Goal: Book appointment/travel/reservation

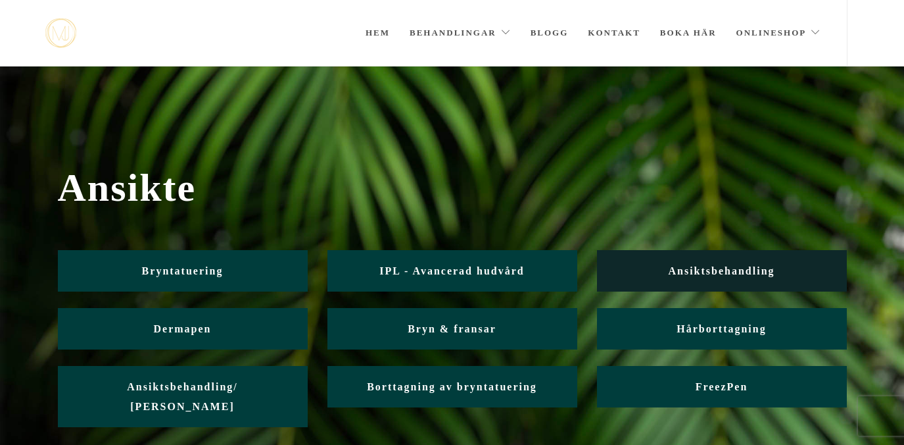
click at [666, 254] on link "Ansiktsbehandling" at bounding box center [722, 270] width 250 height 41
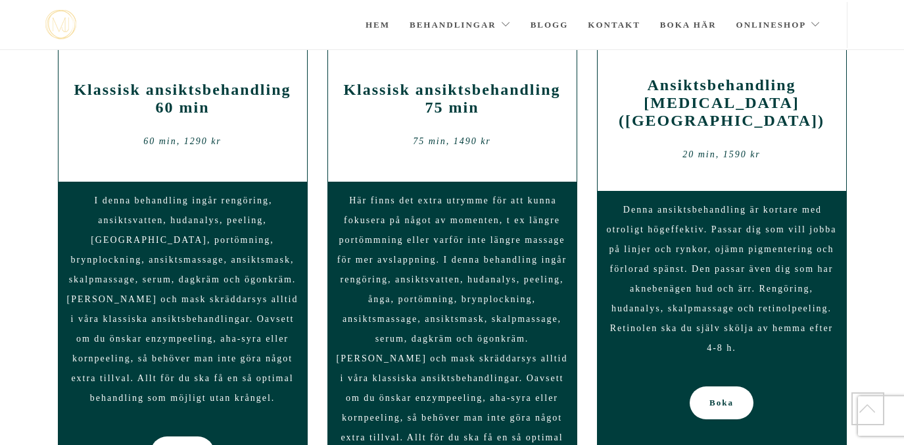
scroll to position [1181, 0]
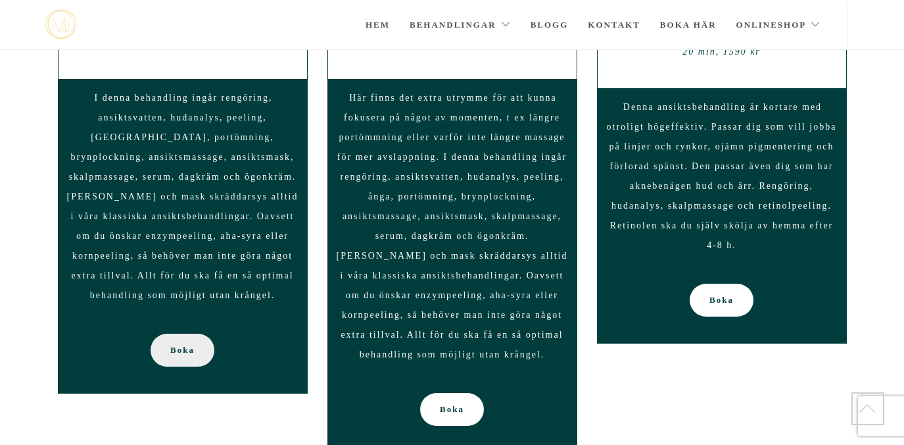
click at [193, 333] on span "Boka" at bounding box center [182, 349] width 24 height 33
